Goal: Task Accomplishment & Management: Complete application form

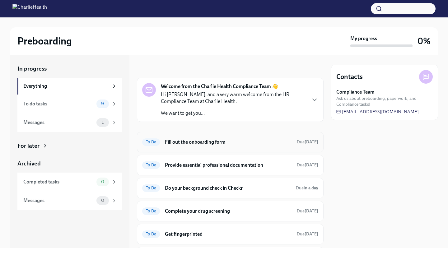
click at [210, 142] on h6 "Fill out the onboarding form" at bounding box center [228, 142] width 127 height 7
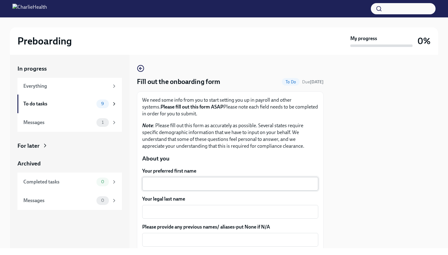
click at [186, 179] on div "x ​" at bounding box center [230, 184] width 176 height 14
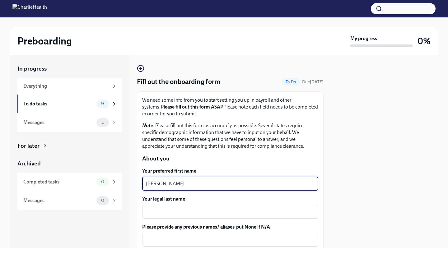
type textarea "[PERSON_NAME]"
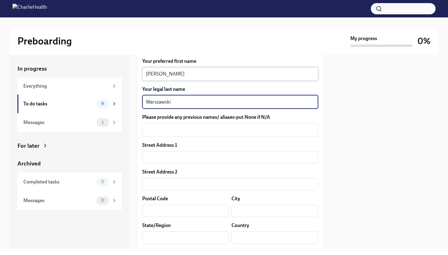
scroll to position [173, 0]
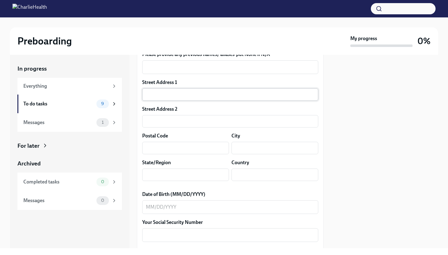
type textarea "Warszawski"
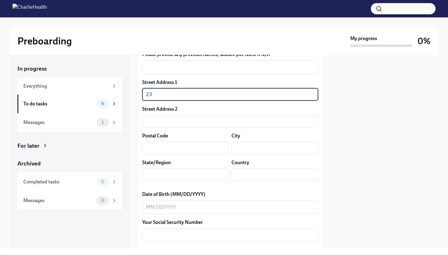
type input "231"
type input "[STREET_ADDRESS]"
type input "#7"
type input "44622"
type input "[GEOGRAPHIC_DATA]"
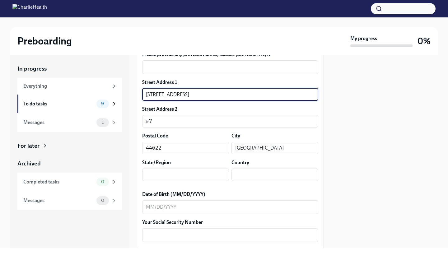
type input "OH"
type input "[GEOGRAPHIC_DATA]"
type textarea "OH"
type textarea "[GEOGRAPHIC_DATA]"
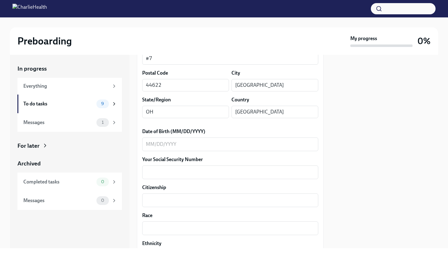
scroll to position [270, 0]
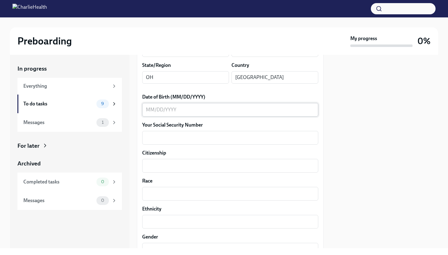
click at [183, 104] on div "x ​" at bounding box center [230, 110] width 176 height 14
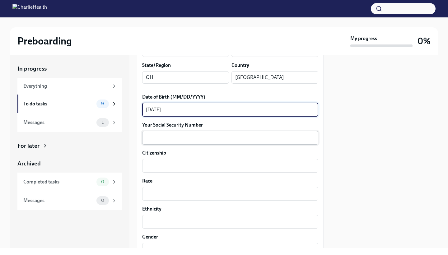
type textarea "[DATE]"
click at [182, 137] on textarea "Your Social Security Number" at bounding box center [230, 137] width 169 height 7
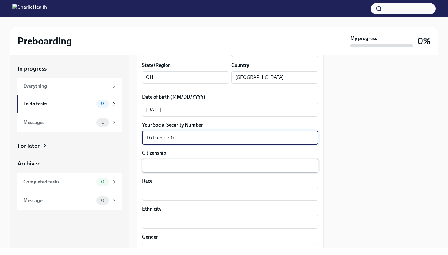
type textarea "161680146"
click at [174, 166] on textarea "Citizenship" at bounding box center [230, 165] width 169 height 7
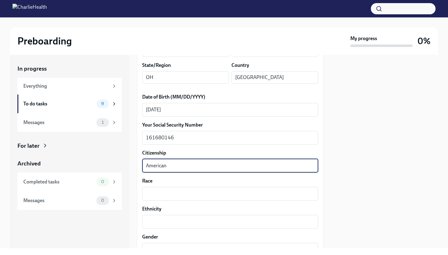
type textarea "American"
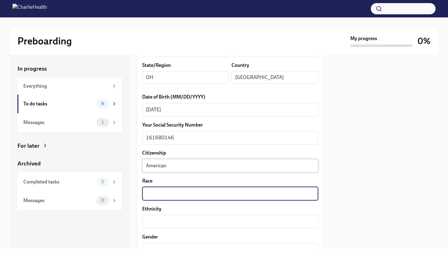
type textarea "W"
type textarea "E"
type textarea "[DEMOGRAPHIC_DATA] [DEMOGRAPHIC_DATA]"
click at [175, 194] on textarea "[DEMOGRAPHIC_DATA] [DEMOGRAPHIC_DATA]" at bounding box center [230, 193] width 169 height 7
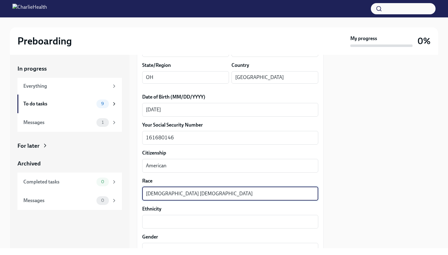
click at [175, 194] on textarea "[DEMOGRAPHIC_DATA] [DEMOGRAPHIC_DATA]" at bounding box center [230, 193] width 169 height 7
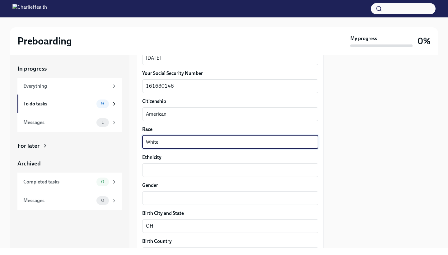
scroll to position [326, 0]
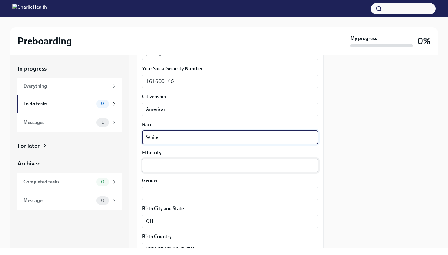
type textarea "White"
click at [167, 164] on textarea "Ethnicity" at bounding box center [230, 165] width 169 height 7
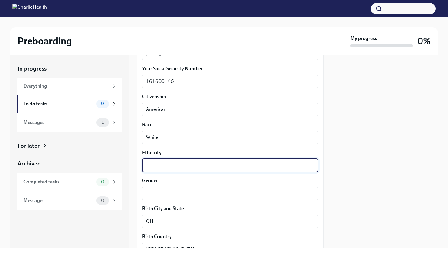
paste textarea "[DEMOGRAPHIC_DATA] [DEMOGRAPHIC_DATA]"
type textarea "[DEMOGRAPHIC_DATA] [DEMOGRAPHIC_DATA]"
click at [162, 193] on textarea "Gender" at bounding box center [230, 193] width 169 height 7
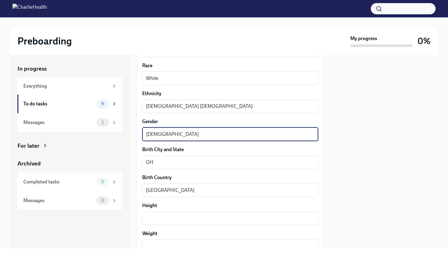
scroll to position [389, 0]
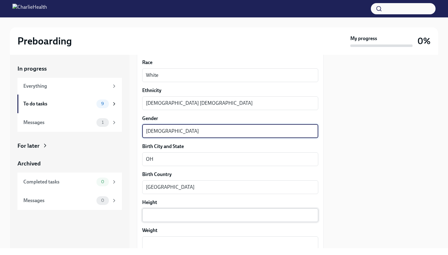
type textarea "[DEMOGRAPHIC_DATA]"
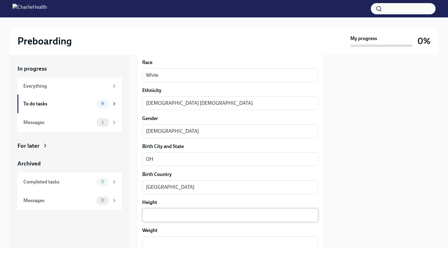
click at [168, 211] on div "x ​" at bounding box center [230, 215] width 176 height 14
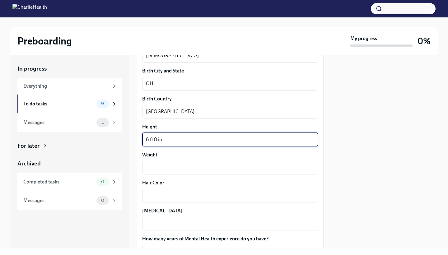
scroll to position [501, 0]
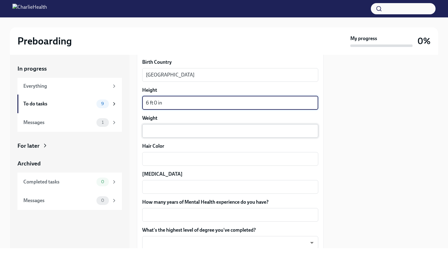
type textarea "6 ft 0 in"
click at [159, 130] on textarea "Weight" at bounding box center [230, 130] width 169 height 7
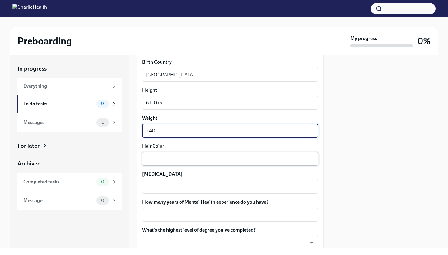
type textarea "240"
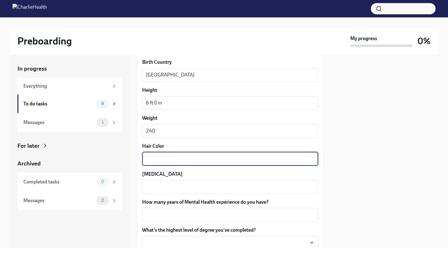
click at [160, 157] on textarea "Hair Color" at bounding box center [230, 158] width 169 height 7
type textarea "brown"
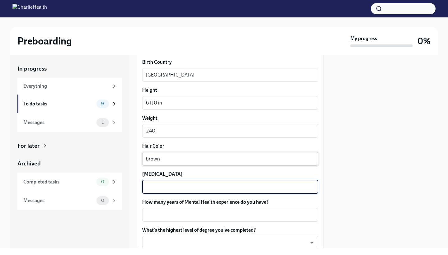
type textarea "b"
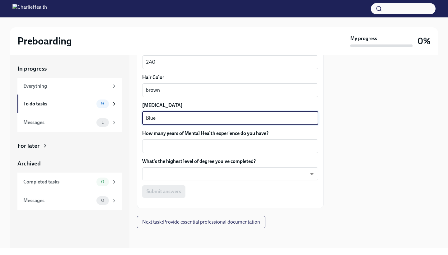
scroll to position [569, 0]
type textarea "Blue"
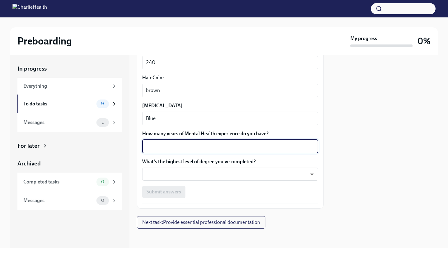
click at [180, 148] on textarea "How many years of Mental Health experience do you have?" at bounding box center [230, 146] width 169 height 7
type textarea "13"
click at [192, 174] on body "Preboarding My progress 0% In progress Everything To do tasks 9 Messages 1 For …" at bounding box center [224, 127] width 448 height 255
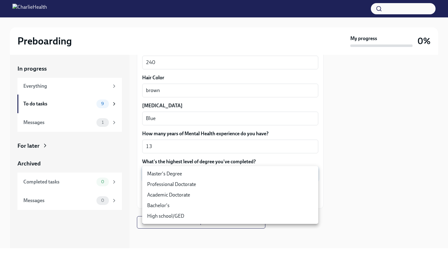
click at [190, 175] on li "Master's Degree" at bounding box center [230, 174] width 176 height 11
type input "2vBr-ghkD"
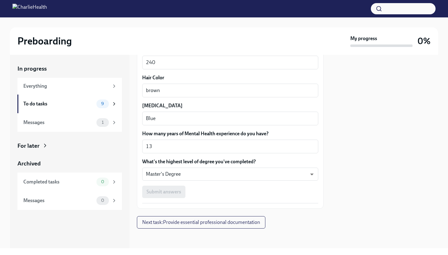
click at [196, 191] on div "Submit answers" at bounding box center [230, 192] width 176 height 12
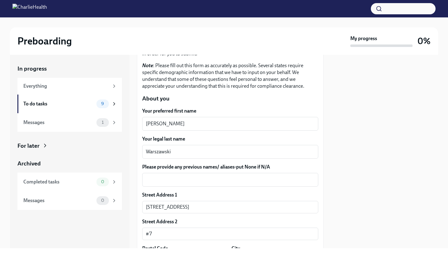
scroll to position [54, 0]
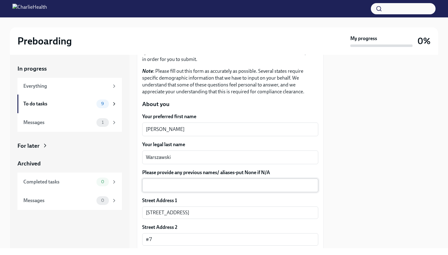
click at [193, 187] on textarea "Please provide any previous names/ aliases-put None if N/A" at bounding box center [230, 185] width 169 height 7
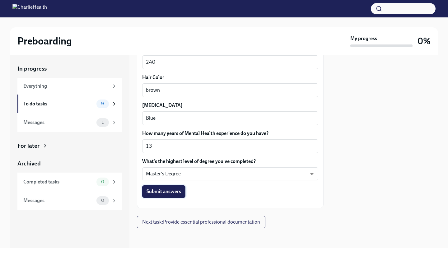
scroll to position [569, 0]
type textarea "N/A"
click at [172, 193] on span "Submit answers" at bounding box center [164, 192] width 35 height 6
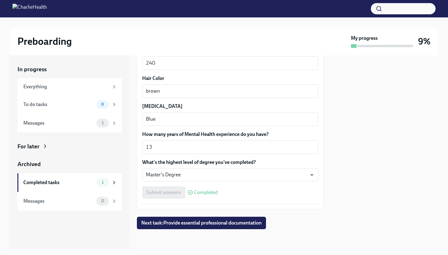
scroll to position [0, 0]
click at [205, 227] on button "Next task : Provide essential professional documentation" at bounding box center [201, 223] width 129 height 12
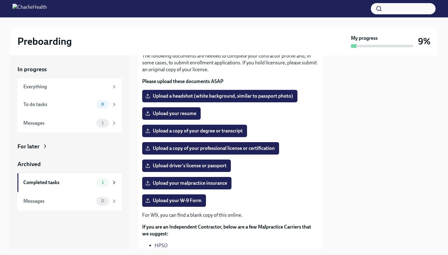
scroll to position [46, 0]
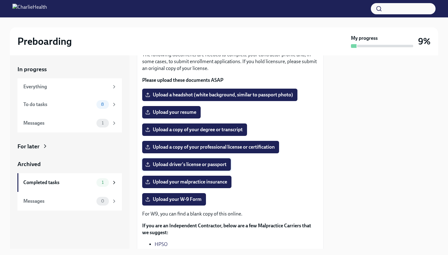
click at [192, 166] on span "Upload driver's license or passport" at bounding box center [187, 164] width 80 height 6
click at [0, 0] on input "Upload driver's license or passport" at bounding box center [0, 0] width 0 height 0
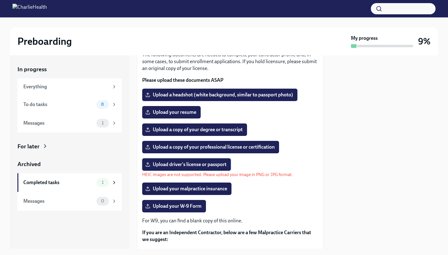
click at [204, 167] on span "Upload driver's license or passport" at bounding box center [187, 164] width 80 height 6
click at [0, 0] on input "Upload driver's license or passport" at bounding box center [0, 0] width 0 height 0
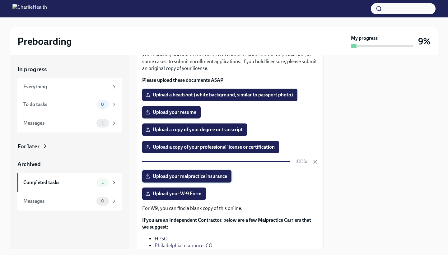
click at [222, 177] on span "Upload your malpractice insurance" at bounding box center [187, 176] width 81 height 6
click at [0, 0] on input "Upload your malpractice insurance" at bounding box center [0, 0] width 0 height 0
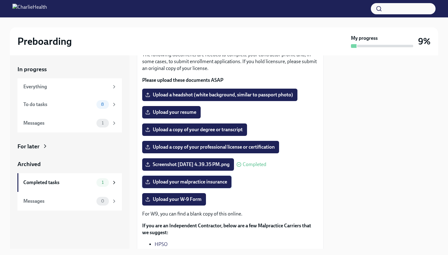
click at [185, 182] on span "Upload your malpractice insurance" at bounding box center [187, 182] width 81 height 6
click at [0, 0] on input "Upload your malpractice insurance" at bounding box center [0, 0] width 0 height 0
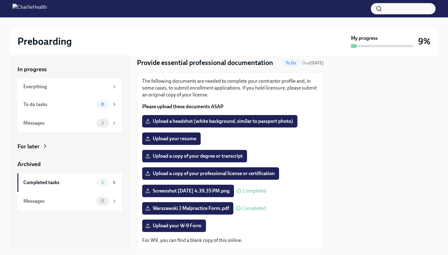
scroll to position [16, 0]
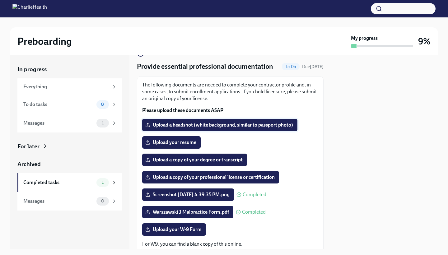
click at [187, 123] on span "Upload a headshot (white background, similar to passport photo)" at bounding box center [220, 125] width 147 height 6
click at [0, 0] on input "Upload a headshot (white background, similar to passport photo)" at bounding box center [0, 0] width 0 height 0
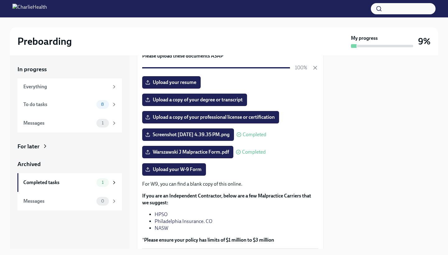
scroll to position [71, 0]
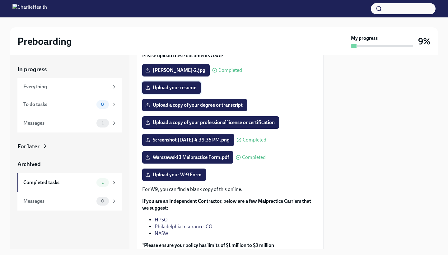
click at [182, 88] on span "Upload your resume" at bounding box center [172, 88] width 50 height 6
click at [0, 0] on input "Upload your resume" at bounding box center [0, 0] width 0 height 0
click at [223, 106] on span "Upload a copy of your degree or transcript" at bounding box center [195, 105] width 96 height 6
click at [0, 0] on input "Upload a copy of your degree or transcript" at bounding box center [0, 0] width 0 height 0
click at [243, 124] on span "Upload a copy of your professional license or certification" at bounding box center [211, 122] width 128 height 6
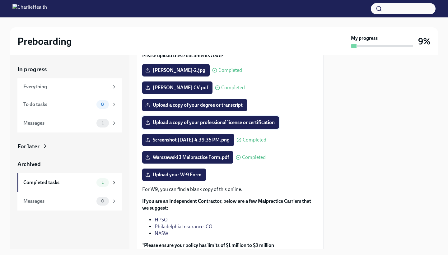
click at [0, 0] on input "Upload a copy of your professional license or certification" at bounding box center [0, 0] width 0 height 0
click at [195, 173] on span "Upload your W-9 Form" at bounding box center [174, 175] width 55 height 6
click at [0, 0] on input "Upload your W-9 Form" at bounding box center [0, 0] width 0 height 0
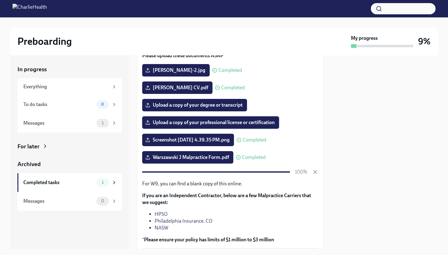
click at [230, 124] on span "Upload a copy of your professional license or certification" at bounding box center [211, 122] width 128 height 6
click at [0, 0] on input "Upload a copy of your professional license or certification" at bounding box center [0, 0] width 0 height 0
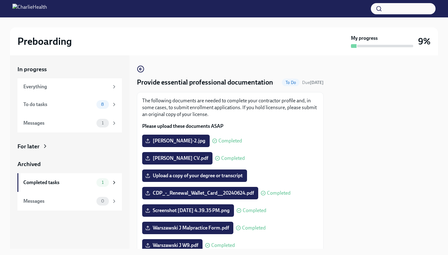
scroll to position [0, 0]
click at [219, 176] on span "Upload a copy of your degree or transcript" at bounding box center [195, 176] width 96 height 6
click at [0, 0] on input "Upload a copy of your degree or transcript" at bounding box center [0, 0] width 0 height 0
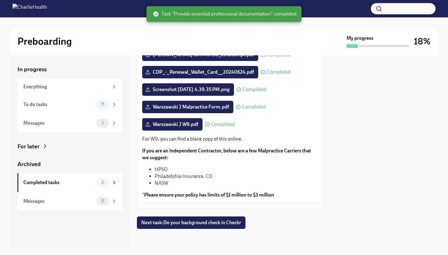
scroll to position [121, 0]
click at [210, 219] on button "Next task : Do your background check in Checkr" at bounding box center [191, 223] width 109 height 12
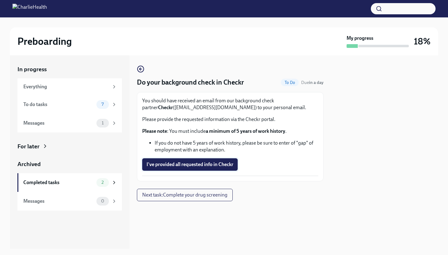
click at [197, 164] on span "I've provided all requested info in Checkr" at bounding box center [190, 164] width 87 height 6
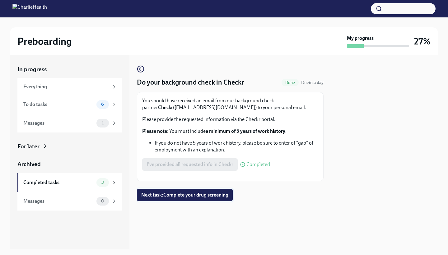
click at [191, 198] on span "Next task : Complete your drug screening" at bounding box center [184, 195] width 87 height 6
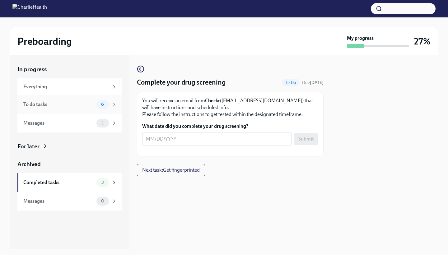
click at [70, 105] on div "To do tasks" at bounding box center [58, 104] width 71 height 7
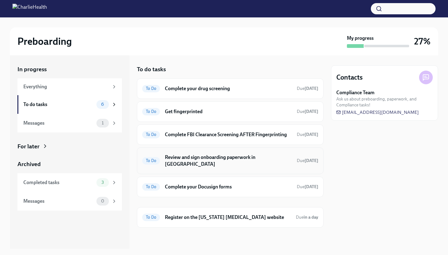
click at [227, 158] on h6 "Review and sign onboarding paperwork in [GEOGRAPHIC_DATA]" at bounding box center [228, 161] width 127 height 14
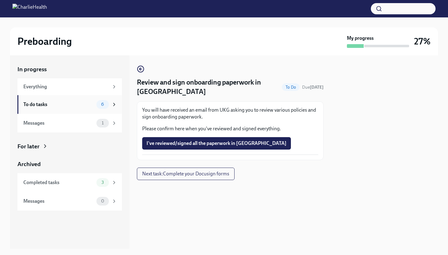
click at [70, 100] on div "To do tasks 6" at bounding box center [70, 104] width 94 height 9
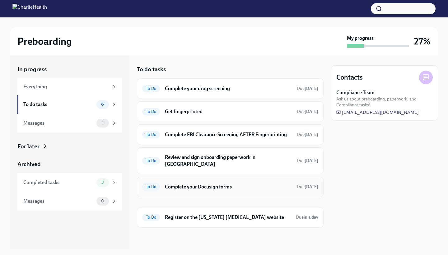
click at [198, 184] on h6 "Complete your Docusign forms" at bounding box center [228, 187] width 127 height 7
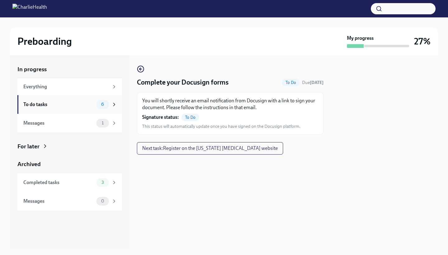
click at [86, 103] on div "To do tasks" at bounding box center [58, 104] width 71 height 7
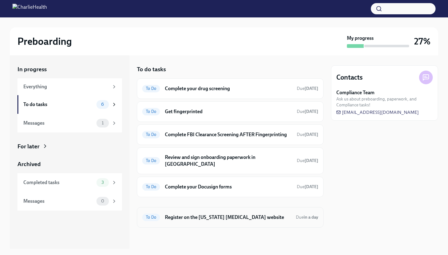
click at [199, 214] on h6 "Register on the [US_STATE] [MEDICAL_DATA] website" at bounding box center [228, 217] width 126 height 7
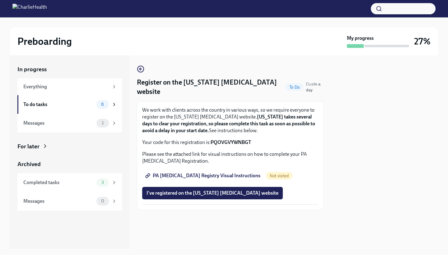
click at [197, 175] on span "PA [MEDICAL_DATA] Registry Visual Instructions" at bounding box center [204, 176] width 114 height 6
click at [66, 86] on div "Everything" at bounding box center [66, 86] width 86 height 7
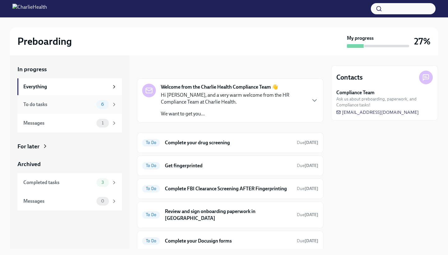
click at [68, 103] on div "To do tasks" at bounding box center [58, 104] width 71 height 7
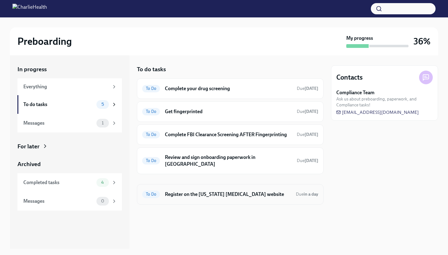
click at [212, 191] on h6 "Register on the [US_STATE] [MEDICAL_DATA] website" at bounding box center [228, 194] width 126 height 7
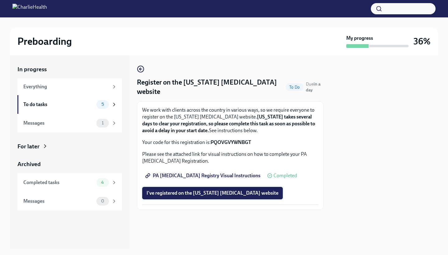
click at [210, 192] on span "I've registered on the [US_STATE] [MEDICAL_DATA] website" at bounding box center [213, 193] width 132 height 6
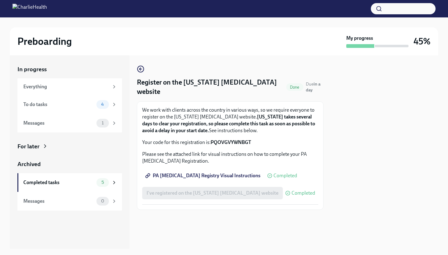
click at [226, 141] on strong "PQOVGVYWNBGT" at bounding box center [231, 142] width 40 height 6
copy strong "PQOVGVYWNBGT"
click at [224, 174] on span "PA [MEDICAL_DATA] Registry Visual Instructions" at bounding box center [204, 176] width 114 height 6
click at [69, 100] on div "To do tasks 4" at bounding box center [70, 104] width 94 height 9
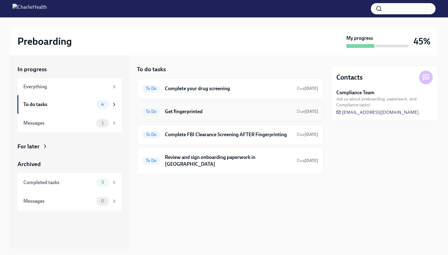
click at [193, 112] on h6 "Get fingerprinted" at bounding box center [228, 111] width 127 height 7
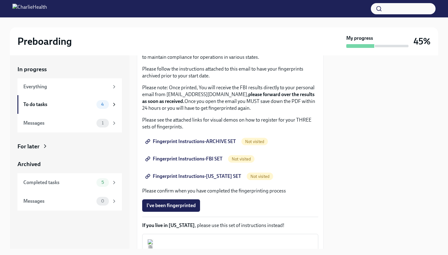
scroll to position [51, 0]
click at [203, 140] on span "Fingerprint Instructions-ARCHIVE SET" at bounding box center [191, 141] width 89 height 6
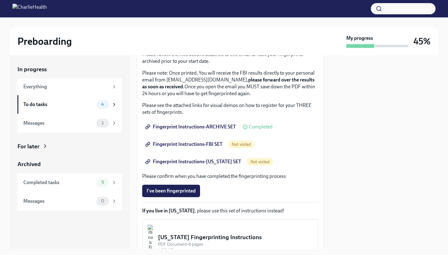
scroll to position [72, 0]
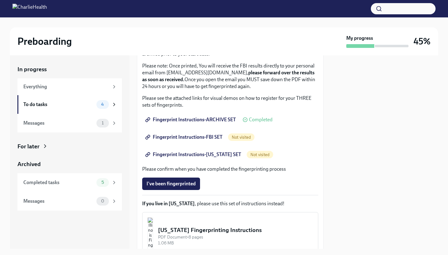
click at [192, 139] on span "Fingerprint Instructions-FBI SET" at bounding box center [185, 137] width 76 height 6
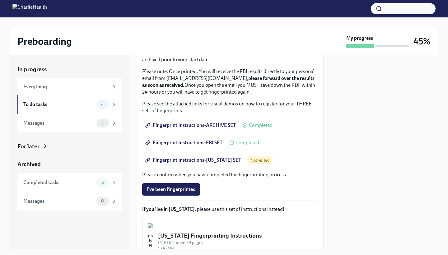
scroll to position [69, 0]
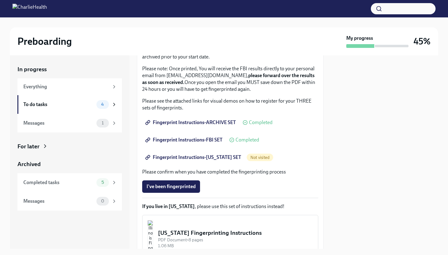
click at [198, 158] on span "Fingerprint Instructions-[US_STATE] SET" at bounding box center [194, 157] width 95 height 6
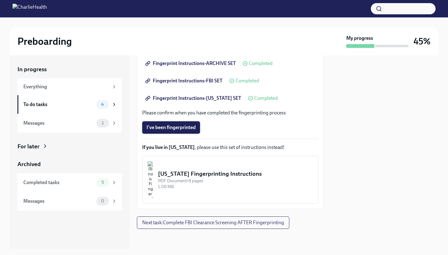
scroll to position [128, 0]
click at [64, 104] on div "To do tasks" at bounding box center [58, 104] width 71 height 7
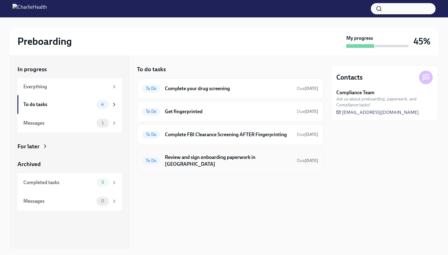
click at [227, 157] on h6 "Review and sign onboarding paperwork in [GEOGRAPHIC_DATA]" at bounding box center [228, 161] width 127 height 14
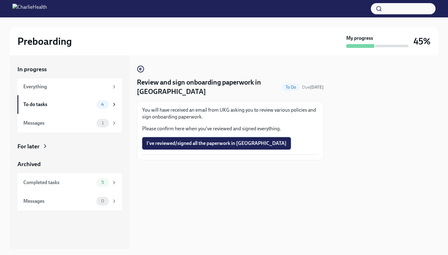
click at [218, 146] on span "I've reviewed/signed all the paperwork in [GEOGRAPHIC_DATA]" at bounding box center [217, 143] width 140 height 6
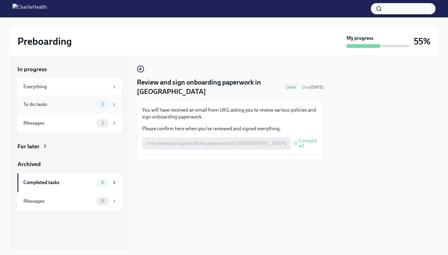
click at [48, 108] on div "To do tasks 3" at bounding box center [70, 104] width 94 height 9
